Goal: Find specific page/section

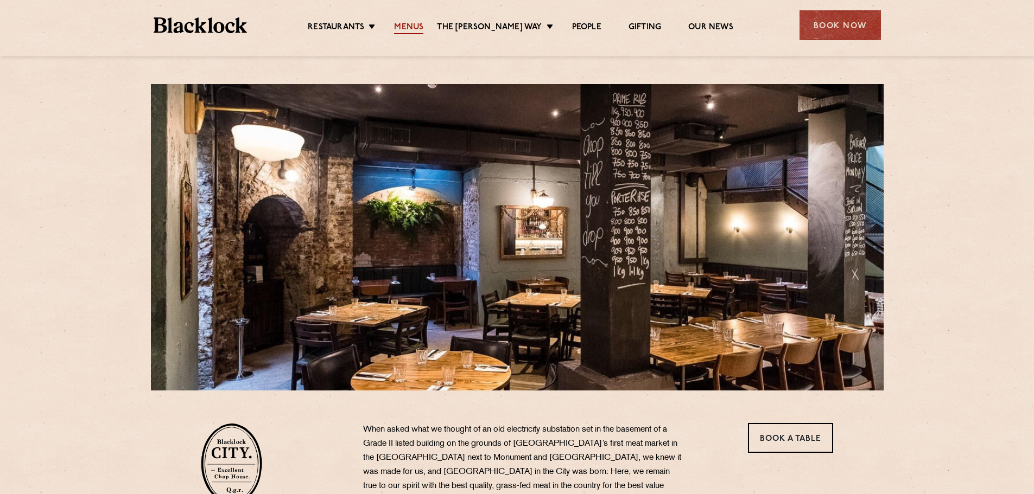
click at [422, 26] on link "Menus" at bounding box center [408, 28] width 29 height 12
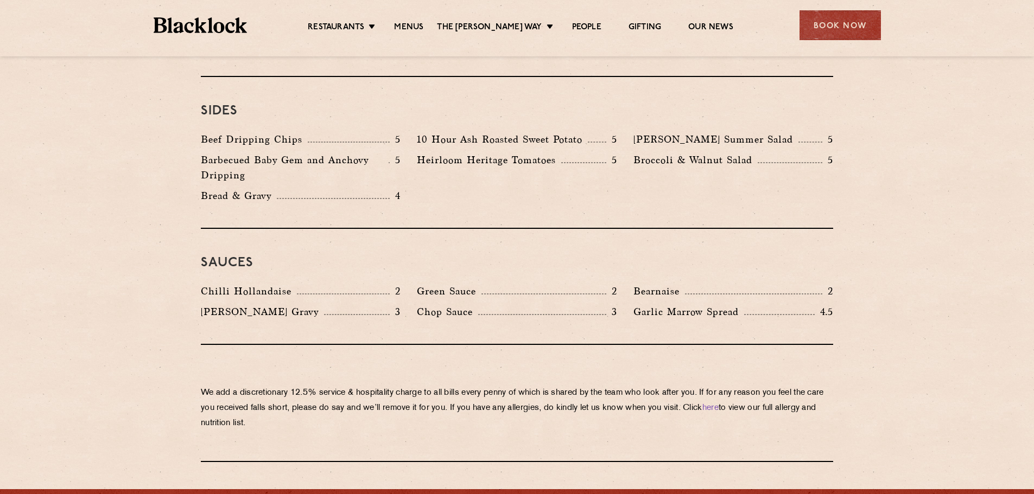
scroll to position [1574, 0]
